Goal: Transaction & Acquisition: Purchase product/service

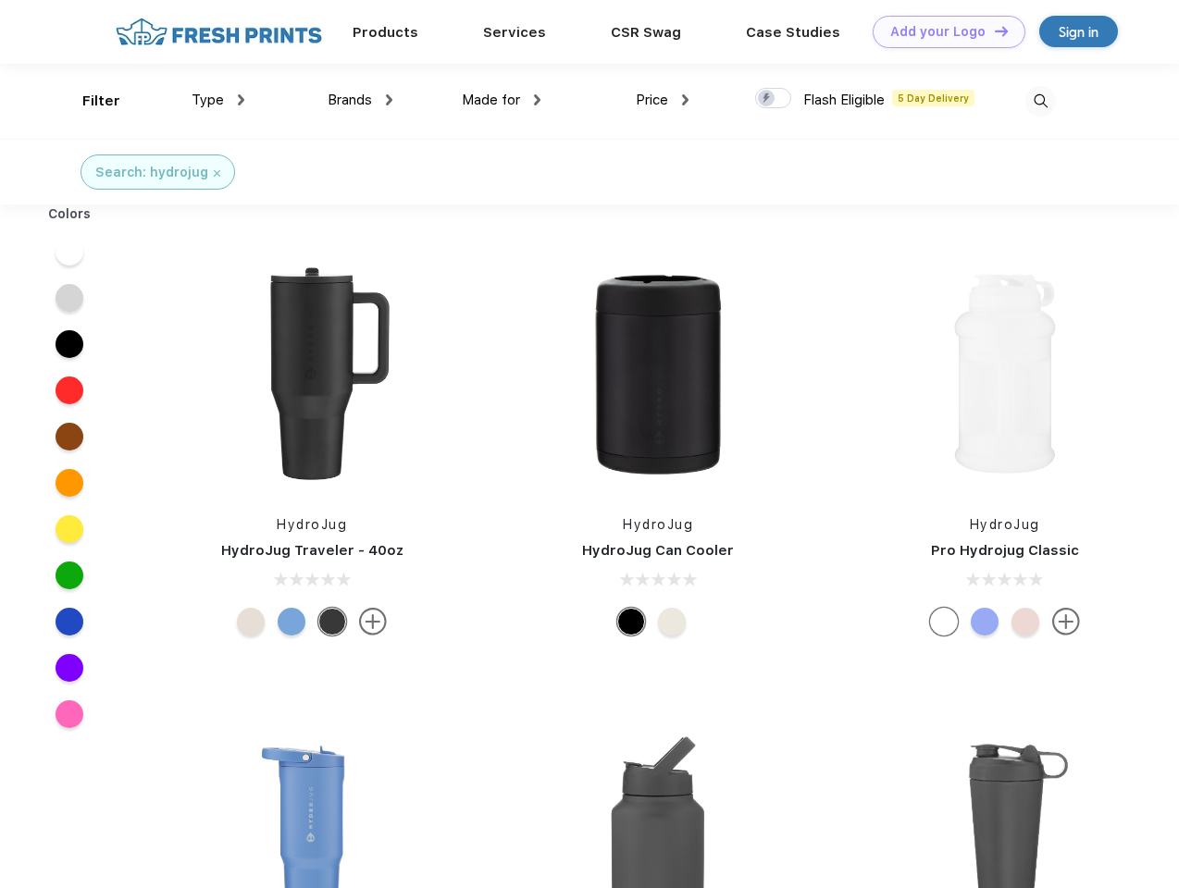
click at [942, 31] on link "Add your Logo Design Tool" at bounding box center [948, 32] width 153 height 32
click at [0, 0] on div "Design Tool" at bounding box center [0, 0] width 0 height 0
click at [993, 31] on link "Add your Logo Design Tool" at bounding box center [948, 32] width 153 height 32
click at [89, 101] on div "Filter" at bounding box center [101, 101] width 38 height 21
click at [218, 100] on span "Type" at bounding box center [207, 100] width 32 height 17
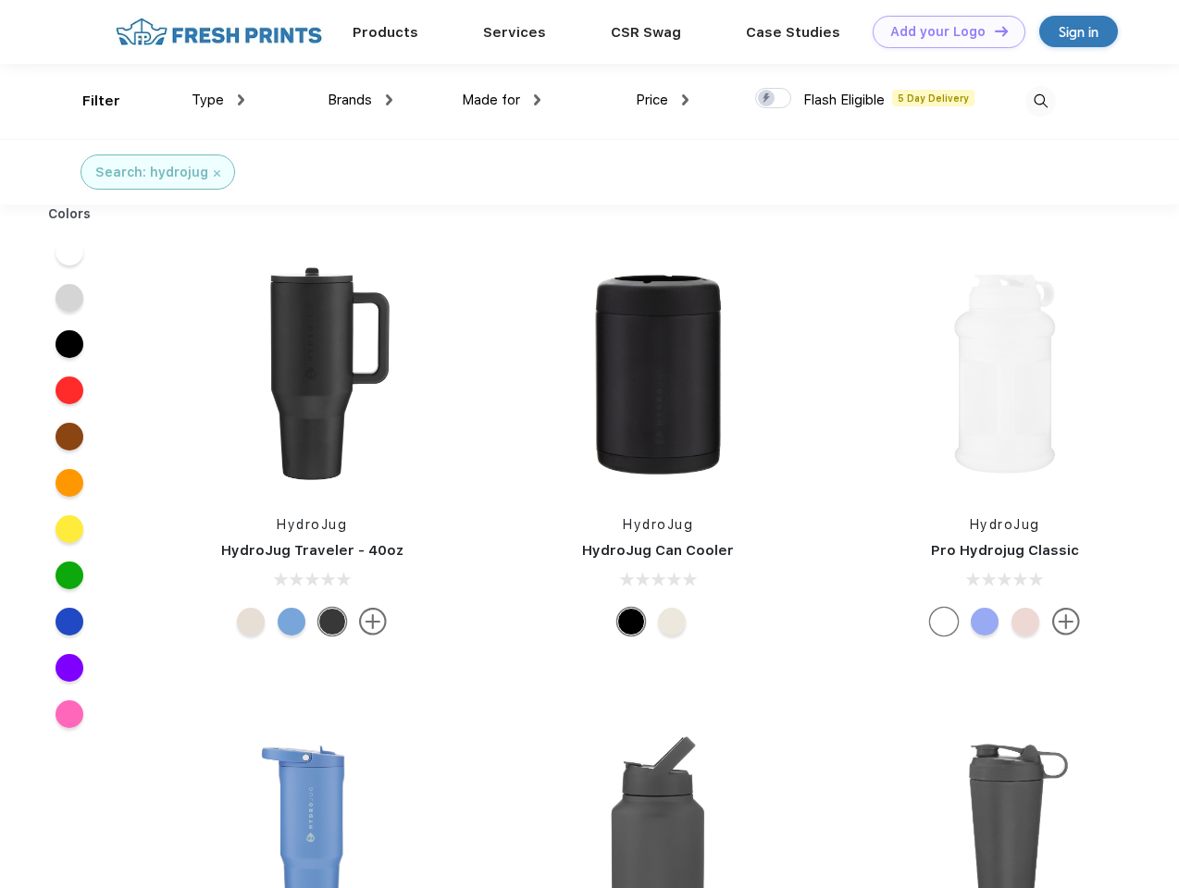
click at [360, 100] on span "Brands" at bounding box center [349, 100] width 44 height 17
click at [501, 100] on span "Made for" at bounding box center [491, 100] width 58 height 17
click at [662, 100] on span "Price" at bounding box center [652, 100] width 32 height 17
click at [773, 99] on div at bounding box center [773, 98] width 36 height 20
click at [767, 99] on input "checkbox" at bounding box center [761, 93] width 12 height 12
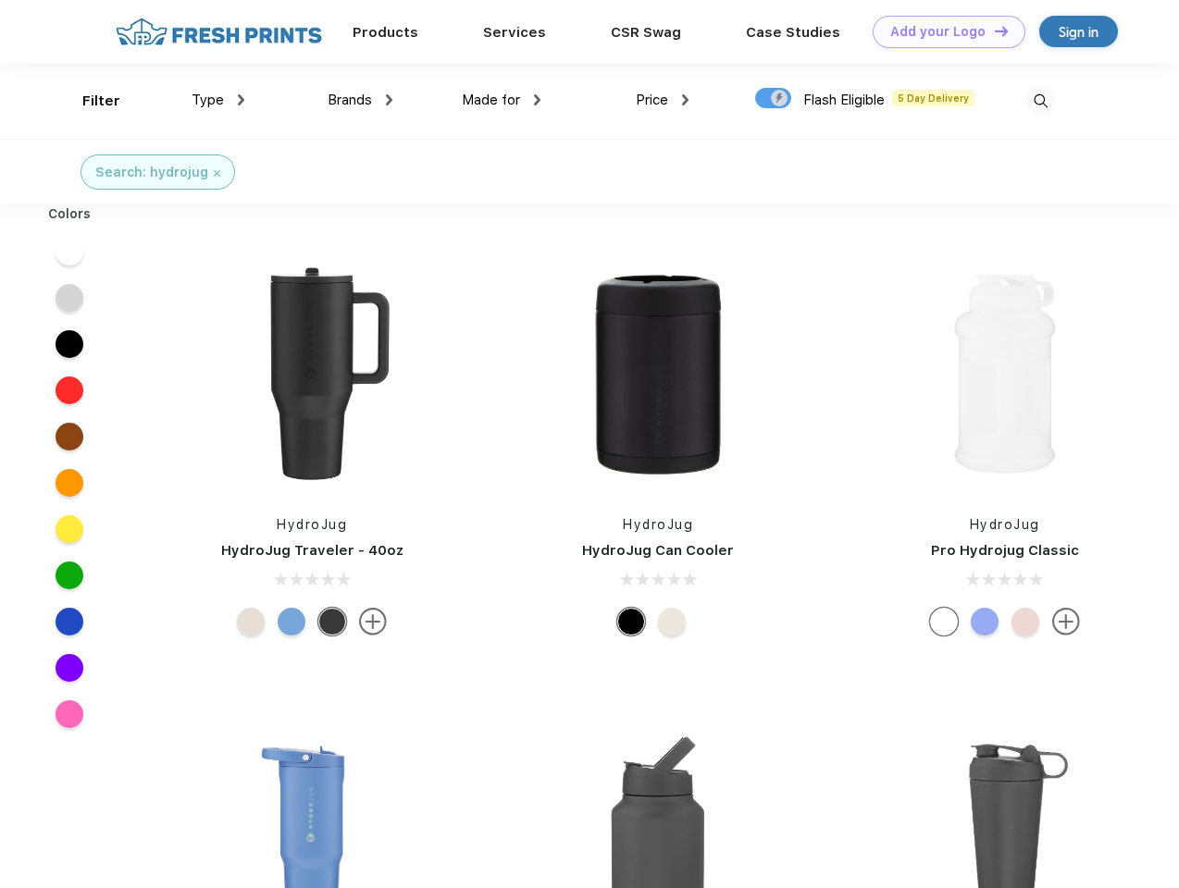
click at [1040, 101] on img at bounding box center [1040, 101] width 31 height 31
